Goal: Transaction & Acquisition: Book appointment/travel/reservation

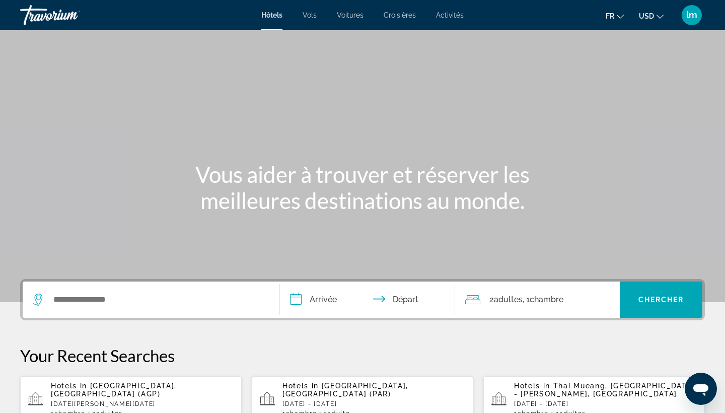
click at [315, 298] on input "**********" at bounding box center [369, 300] width 179 height 39
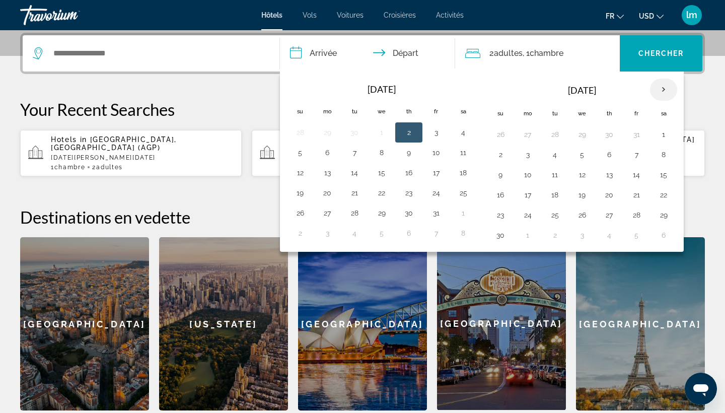
click at [661, 89] on th "Next month" at bounding box center [663, 90] width 27 height 22
click at [637, 194] on button "26" at bounding box center [636, 195] width 16 height 14
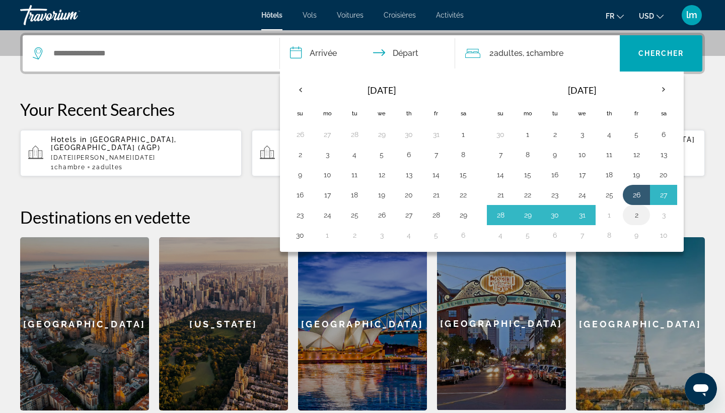
click at [634, 210] on button "2" at bounding box center [636, 215] width 16 height 14
type input "**********"
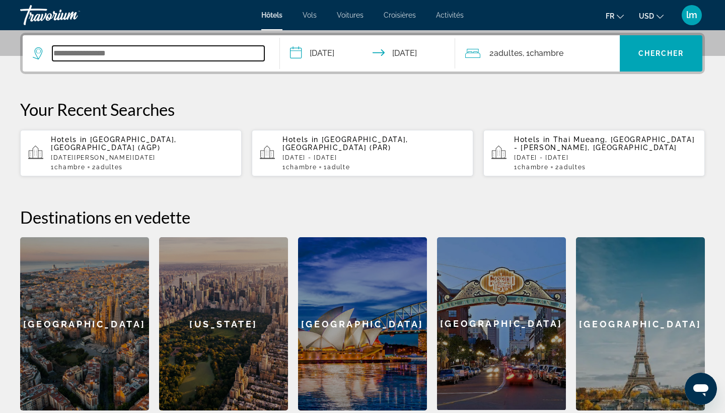
click at [152, 53] on input "Search widget" at bounding box center [158, 53] width 212 height 15
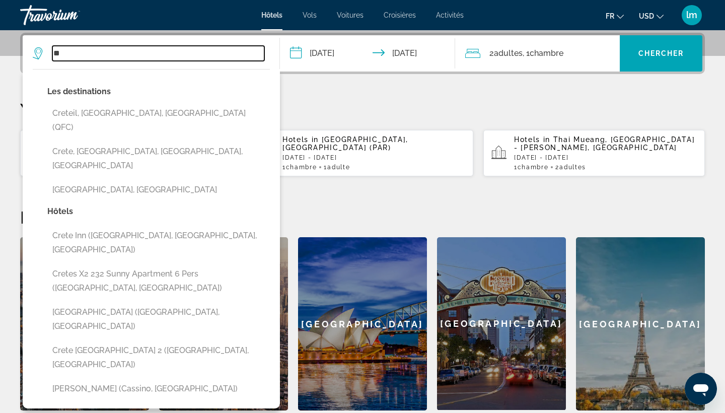
type input "*"
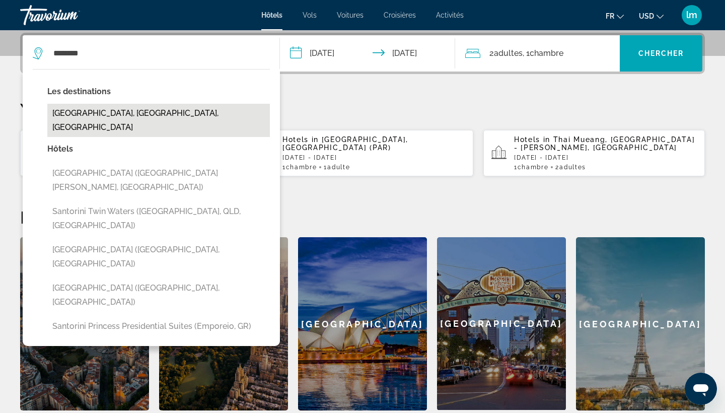
click at [100, 116] on button "[GEOGRAPHIC_DATA], [GEOGRAPHIC_DATA], [GEOGRAPHIC_DATA]" at bounding box center [158, 120] width 222 height 33
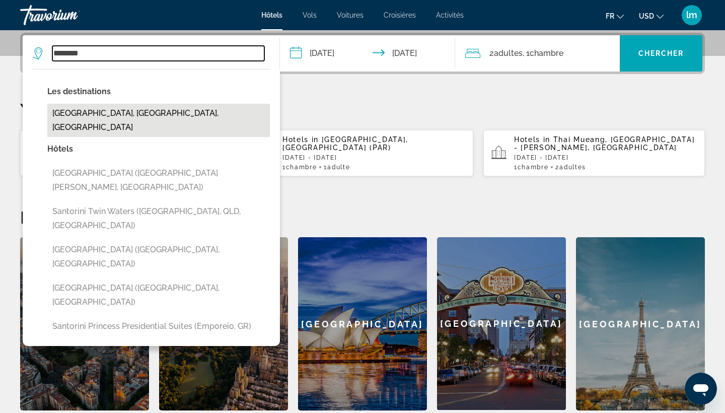
type input "**********"
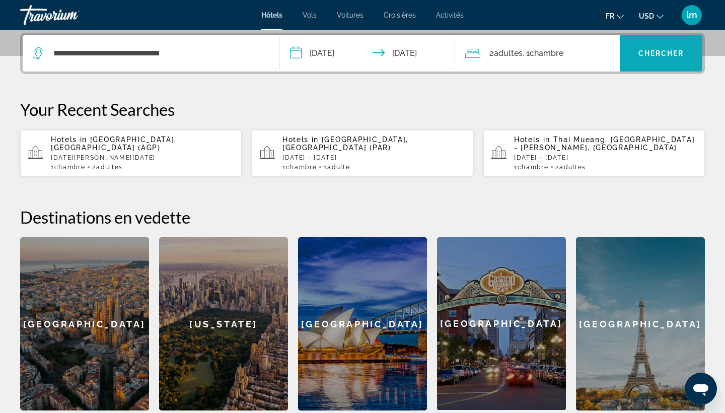
click at [654, 63] on span "Search widget" at bounding box center [660, 53] width 83 height 24
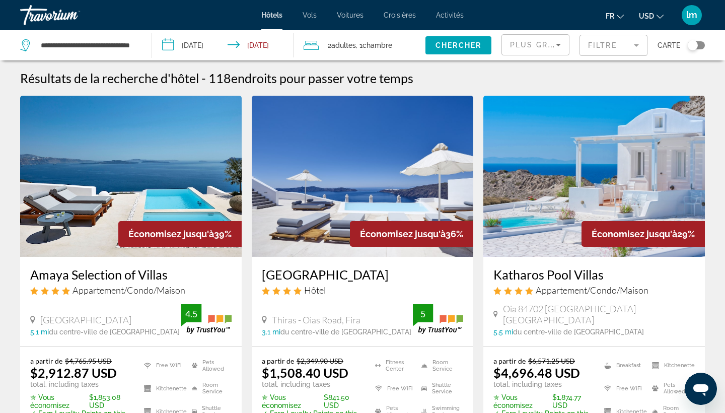
click at [653, 13] on span "USD" at bounding box center [646, 16] width 15 height 8
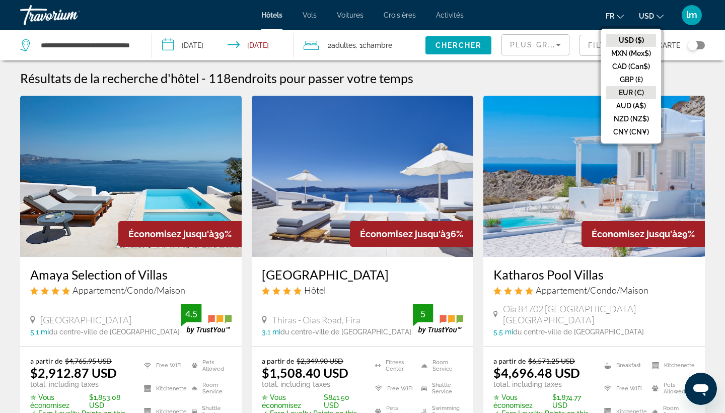
click at [622, 93] on button "EUR (€)" at bounding box center [631, 92] width 50 height 13
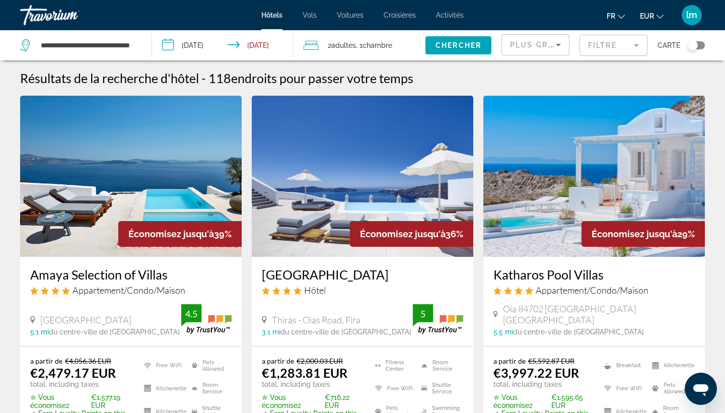
click at [547, 40] on div "Plus grandes économies" at bounding box center [533, 45] width 46 height 12
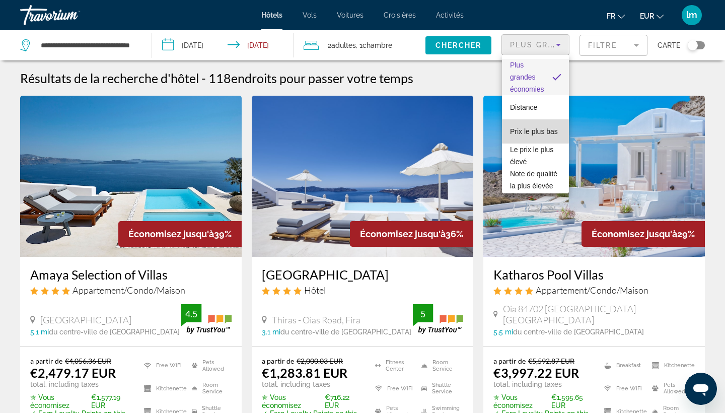
click at [525, 133] on span "Prix le plus bas" at bounding box center [534, 131] width 48 height 8
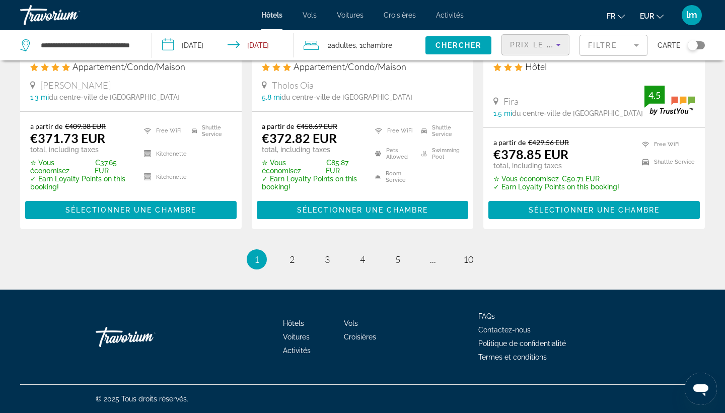
scroll to position [1370, 0]
click at [293, 258] on span "2" at bounding box center [291, 259] width 5 height 11
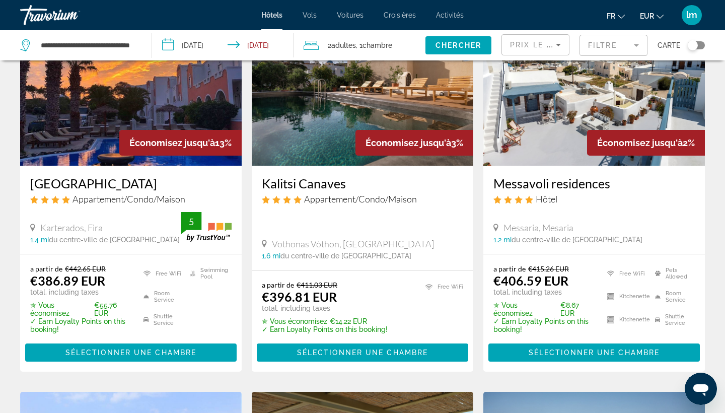
scroll to position [83, 0]
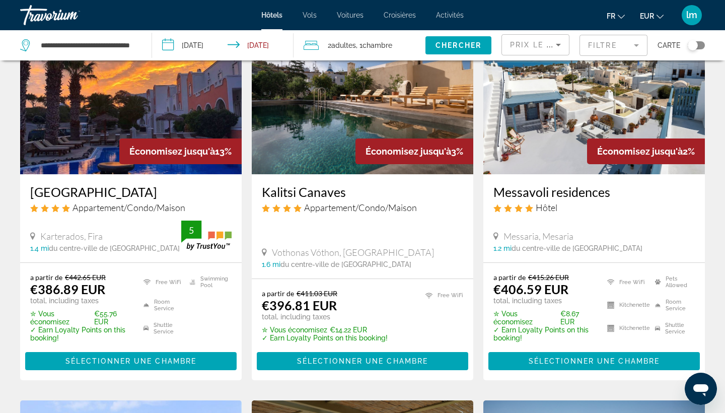
click at [578, 126] on img "Main content" at bounding box center [593, 93] width 221 height 161
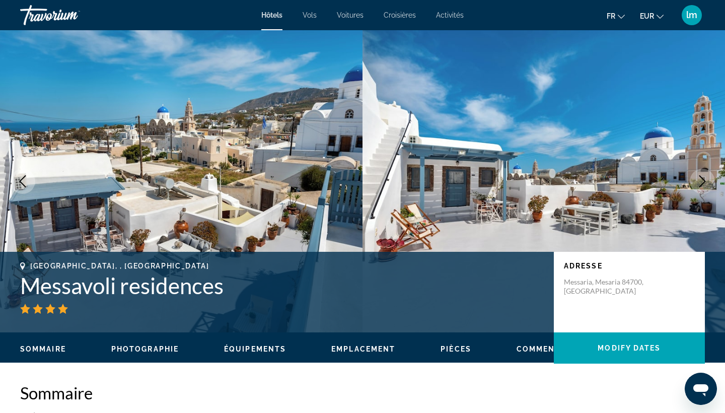
click at [706, 181] on icon "Next image" at bounding box center [702, 181] width 12 height 12
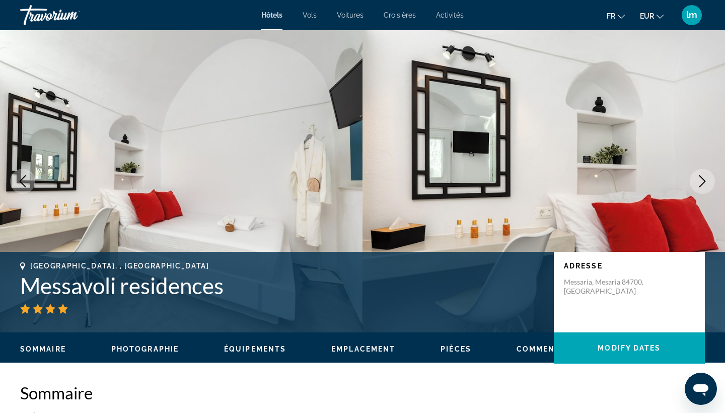
click at [705, 181] on icon "Next image" at bounding box center [702, 181] width 7 height 12
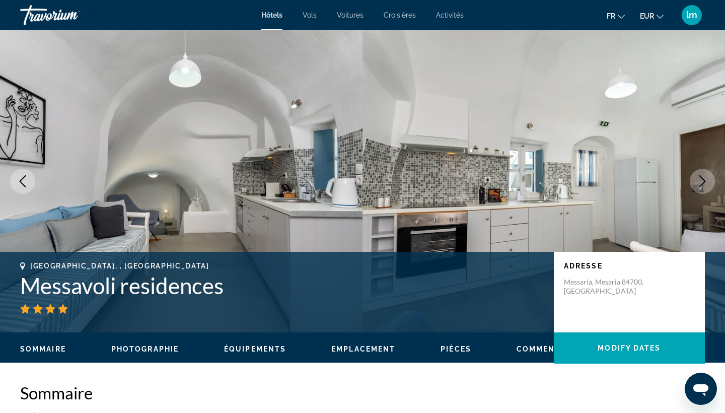
click at [705, 181] on icon "Next image" at bounding box center [702, 181] width 7 height 12
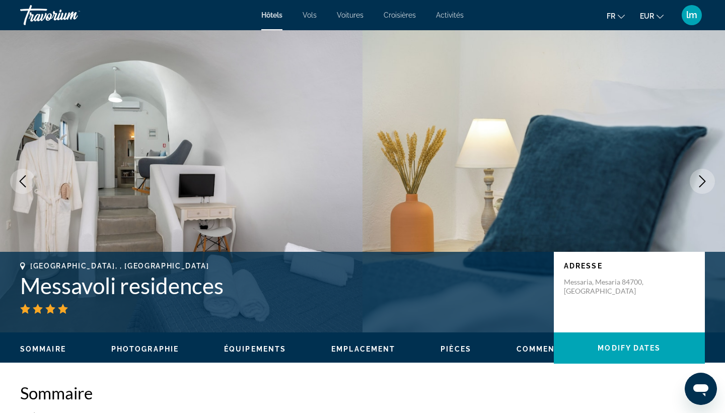
click at [705, 181] on icon "Next image" at bounding box center [702, 181] width 7 height 12
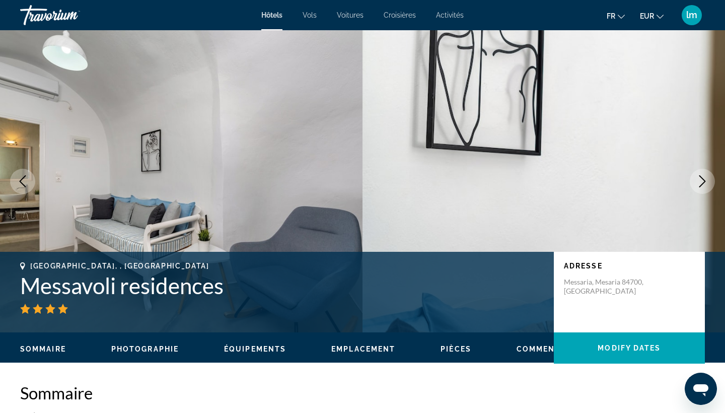
click at [705, 181] on icon "Next image" at bounding box center [702, 181] width 7 height 12
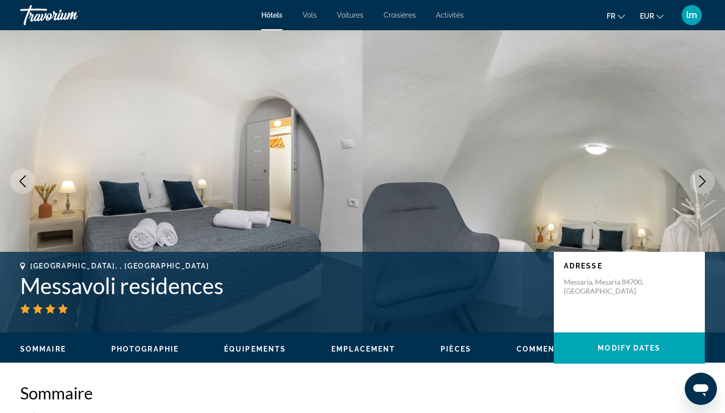
click at [706, 181] on icon "Next image" at bounding box center [702, 181] width 12 height 12
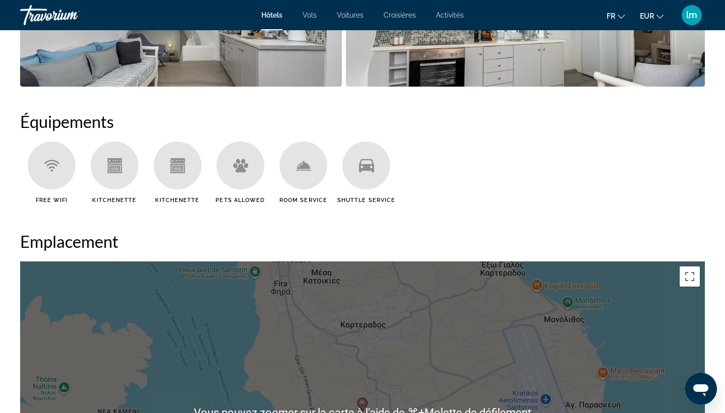
scroll to position [750, 0]
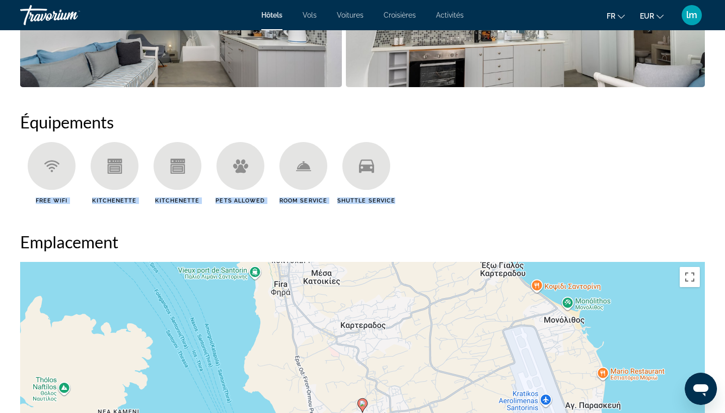
drag, startPoint x: 400, startPoint y: 199, endPoint x: 32, endPoint y: 200, distance: 367.4
click at [32, 200] on ul "Free WiFi Kitchenette Kitchenette Pets Allowed Room Service Shuttle Service" at bounding box center [362, 176] width 684 height 69
click at [313, 197] on span "Room Service" at bounding box center [303, 200] width 48 height 7
drag, startPoint x: 399, startPoint y: 200, endPoint x: 37, endPoint y: 183, distance: 362.2
click at [37, 183] on ul "Free WiFi Kitchenette Kitchenette Pets Allowed Room Service Shuttle Service" at bounding box center [362, 176] width 684 height 69
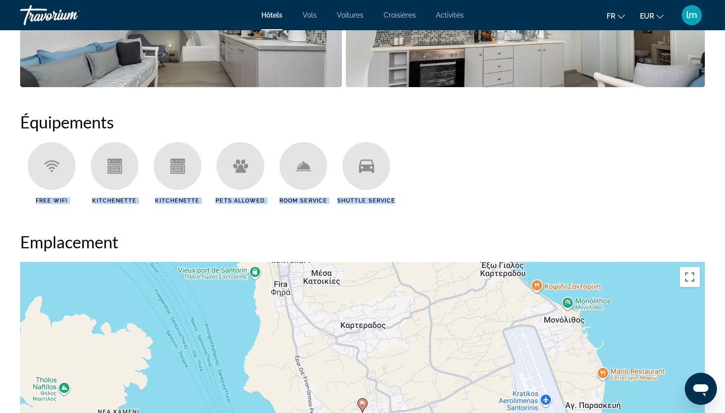
click at [647, 159] on ul "Free WiFi Kitchenette Kitchenette Pets Allowed Room Service Shuttle Service" at bounding box center [362, 176] width 684 height 69
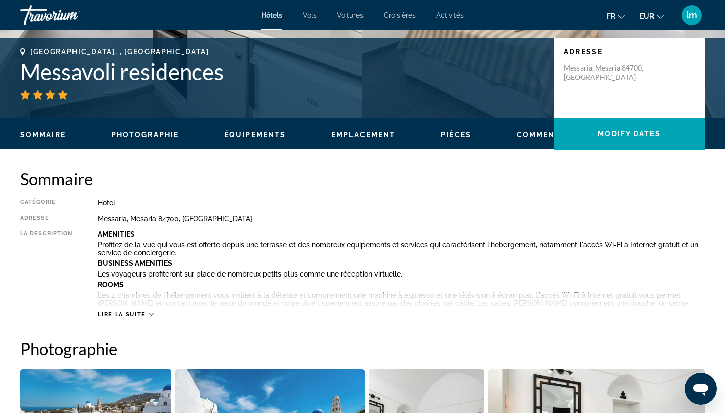
scroll to position [224, 0]
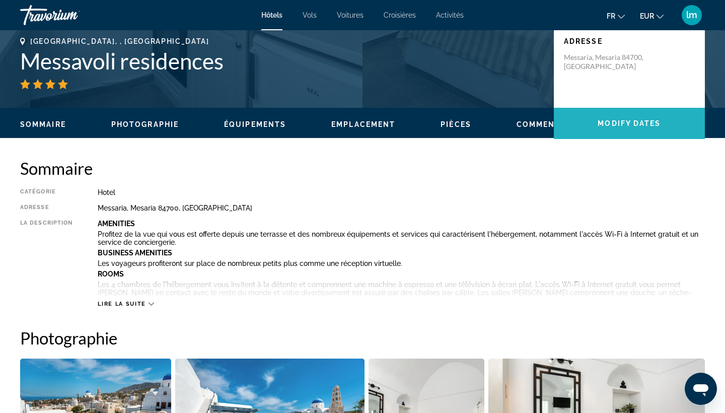
click at [621, 125] on span "Modify Dates" at bounding box center [628, 123] width 63 height 8
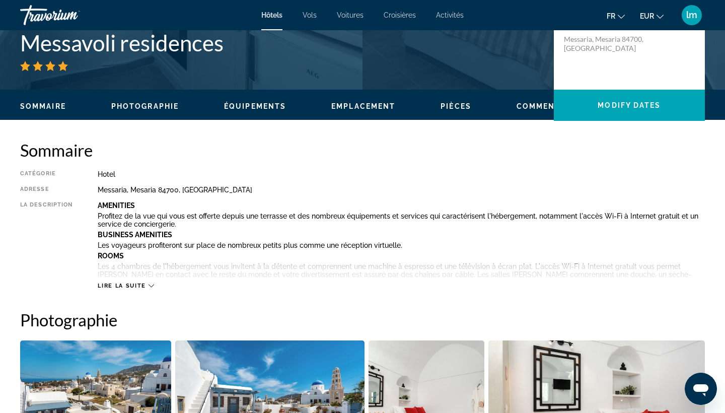
scroll to position [246, 0]
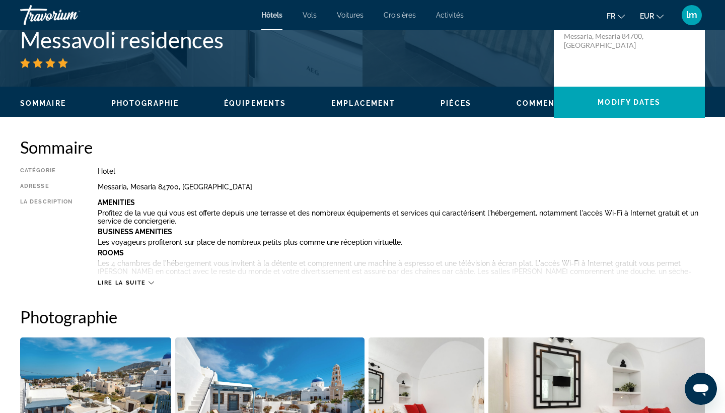
click at [254, 105] on span "Équipements" at bounding box center [255, 103] width 62 height 8
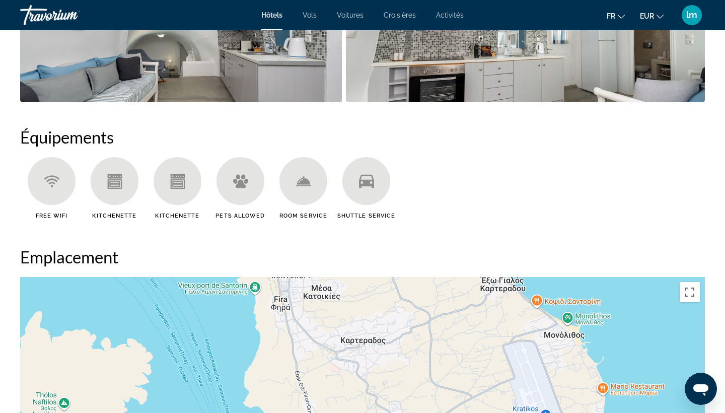
scroll to position [802, 0]
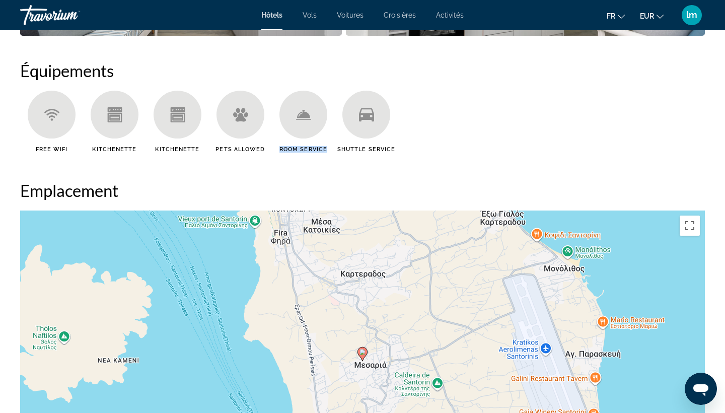
drag, startPoint x: 325, startPoint y: 146, endPoint x: 279, endPoint y: 149, distance: 45.9
click at [279, 149] on span "Room Service" at bounding box center [303, 149] width 48 height 7
click at [294, 75] on h2 "Équipements" at bounding box center [362, 70] width 684 height 20
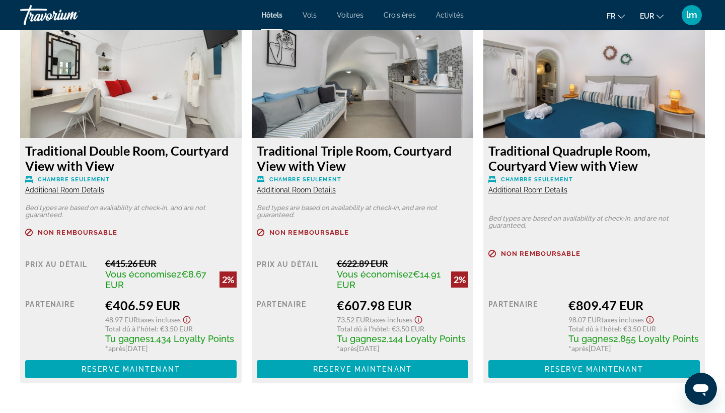
scroll to position [1417, 0]
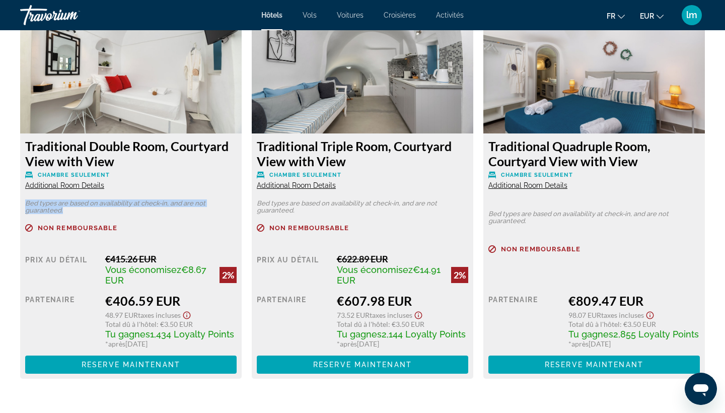
drag, startPoint x: 63, startPoint y: 213, endPoint x: 14, endPoint y: 204, distance: 49.6
click at [55, 220] on div "Traditional Double Room, Courtyard View with View Chambre seulement Additional …" at bounding box center [130, 255] width 221 height 245
click at [150, 368] on span "Reserve maintenant" at bounding box center [131, 364] width 99 height 8
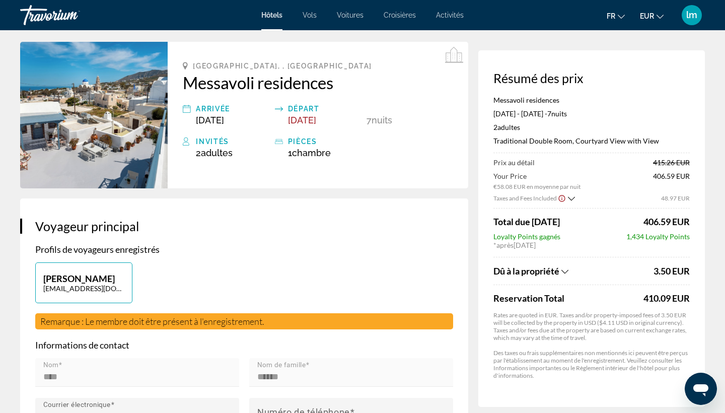
scroll to position [35, 0]
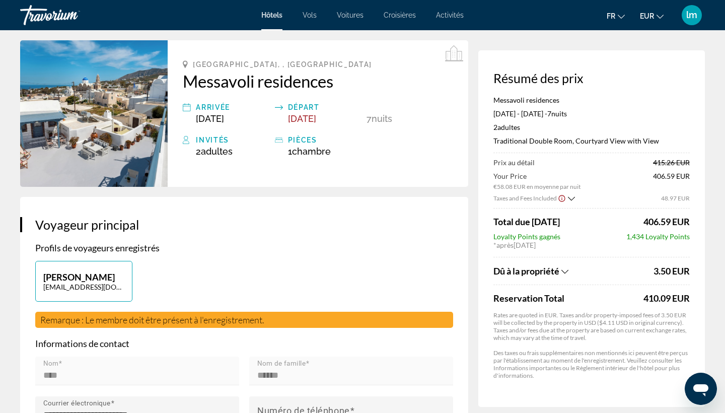
click at [564, 275] on icon "Show Taxes and Fees breakdown" at bounding box center [564, 271] width 7 height 9
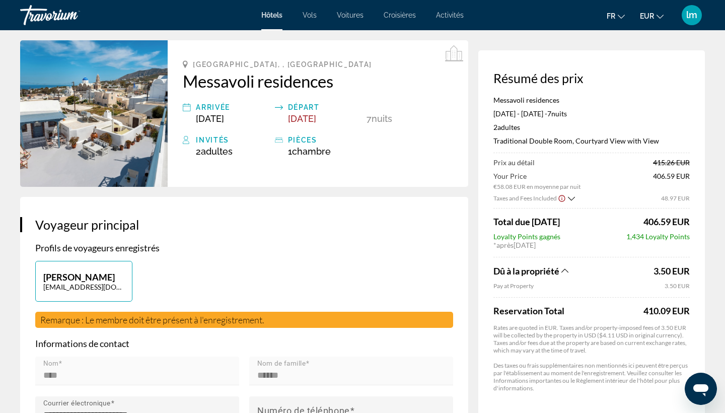
click at [564, 274] on icon "Show Taxes and Fees breakdown" at bounding box center [564, 270] width 7 height 9
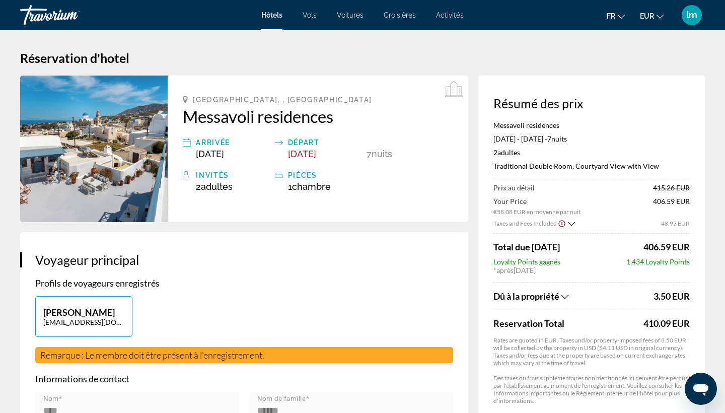
scroll to position [0, 0]
click at [692, 15] on span "lm" at bounding box center [691, 15] width 11 height 10
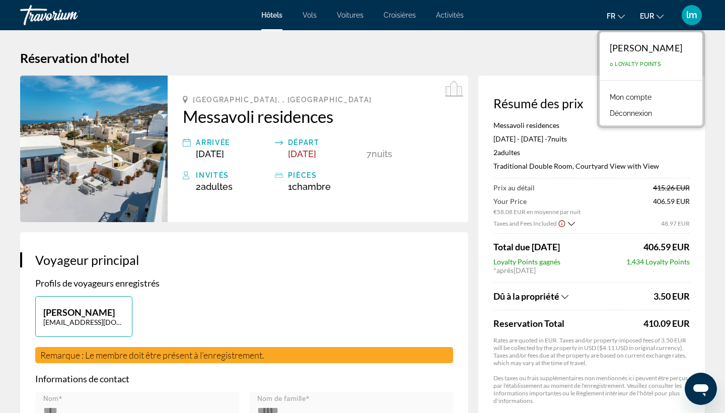
click at [694, 10] on span "lm" at bounding box center [691, 15] width 11 height 10
